Goal: Task Accomplishment & Management: Complete application form

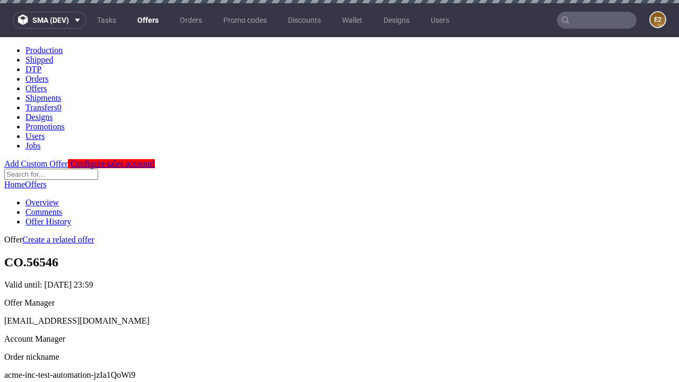
scroll to position [3, 0]
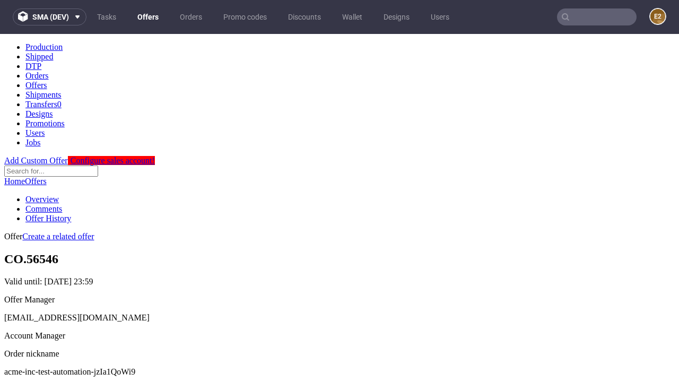
scroll to position [105, 0]
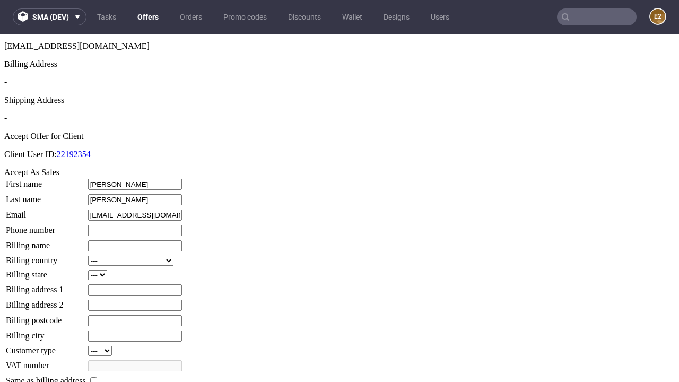
type input "Bradtke"
type input "1509813888"
type input "Keyon0"
select select "13"
select select "132"
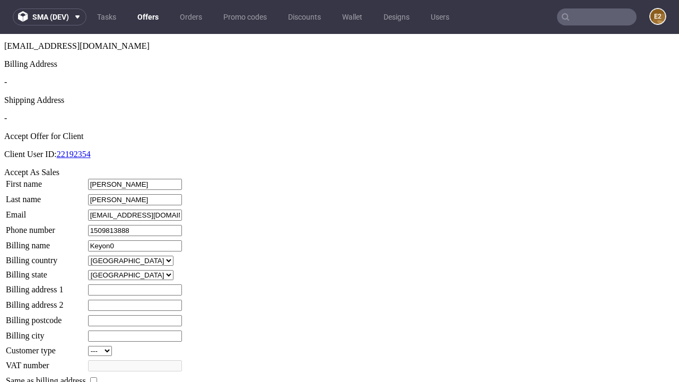
type input "Keyon0"
type input "26 Stanley Street"
type input "UJ96 2VC"
type input "Long Kovacek"
click at [97, 377] on input "checkbox" at bounding box center [93, 380] width 7 height 7
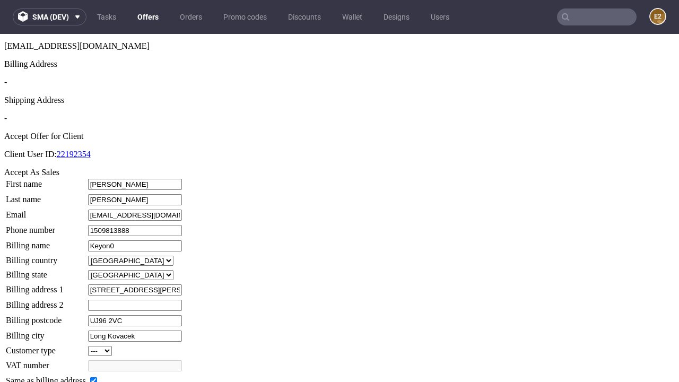
checkbox input "true"
type input "Keyon0"
select select "13"
type input "26 Stanley Street"
type input "UJ96 2VC"
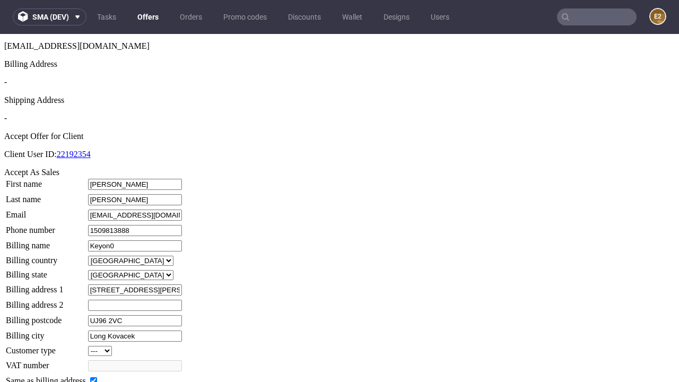
type input "Long Kovacek"
select select "132"
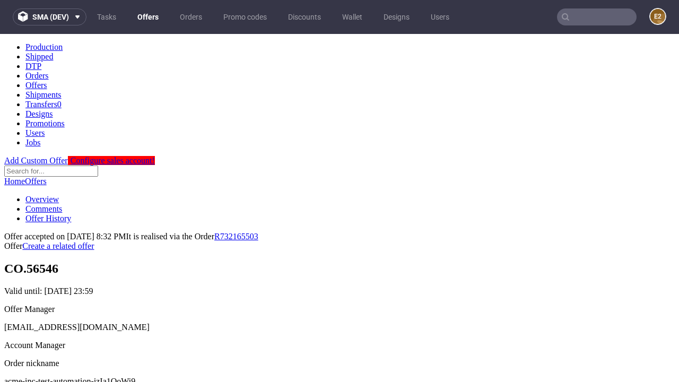
scroll to position [0, 0]
type input "[DATE]"
select select "12214305"
type input "In progress..."
